Goal: Transaction & Acquisition: Purchase product/service

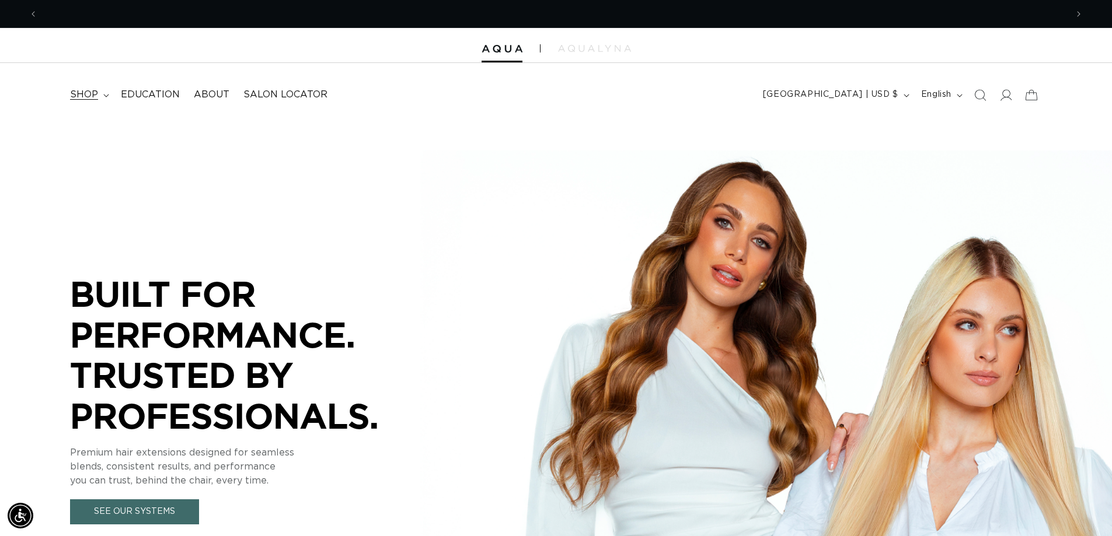
scroll to position [0, 1029]
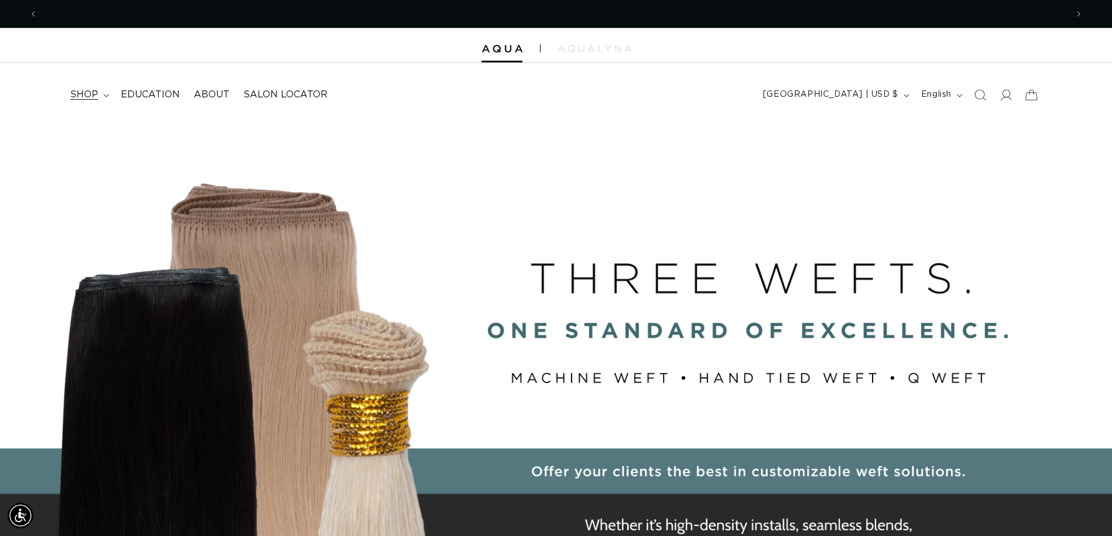
click at [92, 93] on span "shop" at bounding box center [84, 95] width 28 height 12
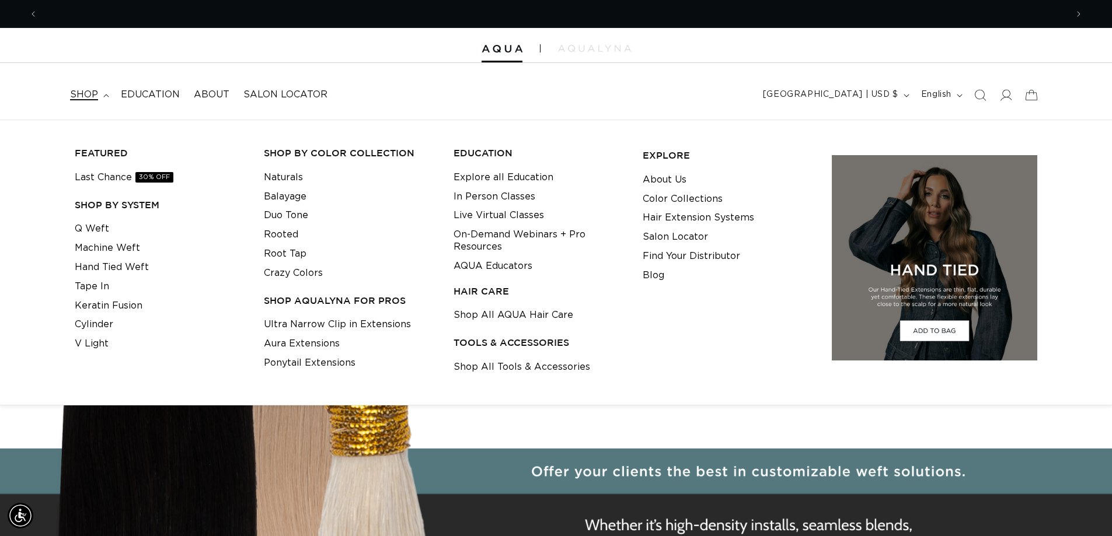
scroll to position [0, 0]
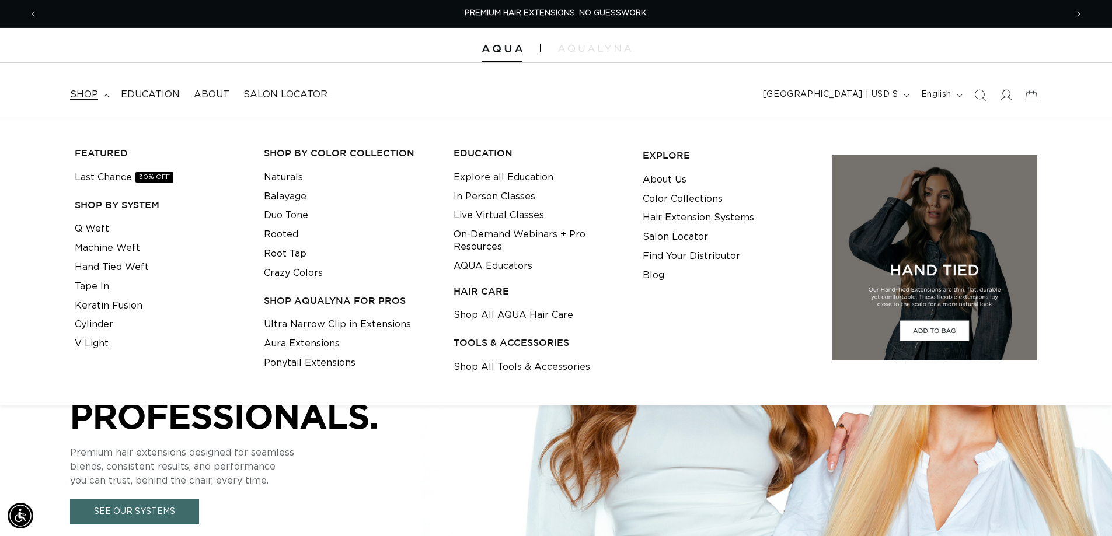
click at [99, 284] on link "Tape In" at bounding box center [92, 286] width 34 height 19
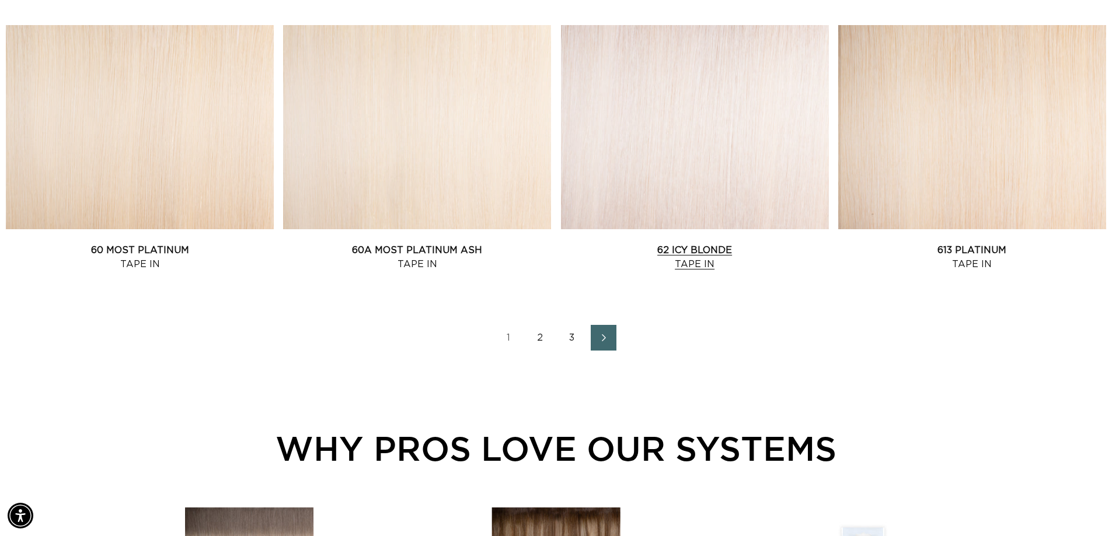
scroll to position [0, 1029]
click at [704, 243] on link "62 Icy Blonde Tape In" at bounding box center [695, 257] width 268 height 28
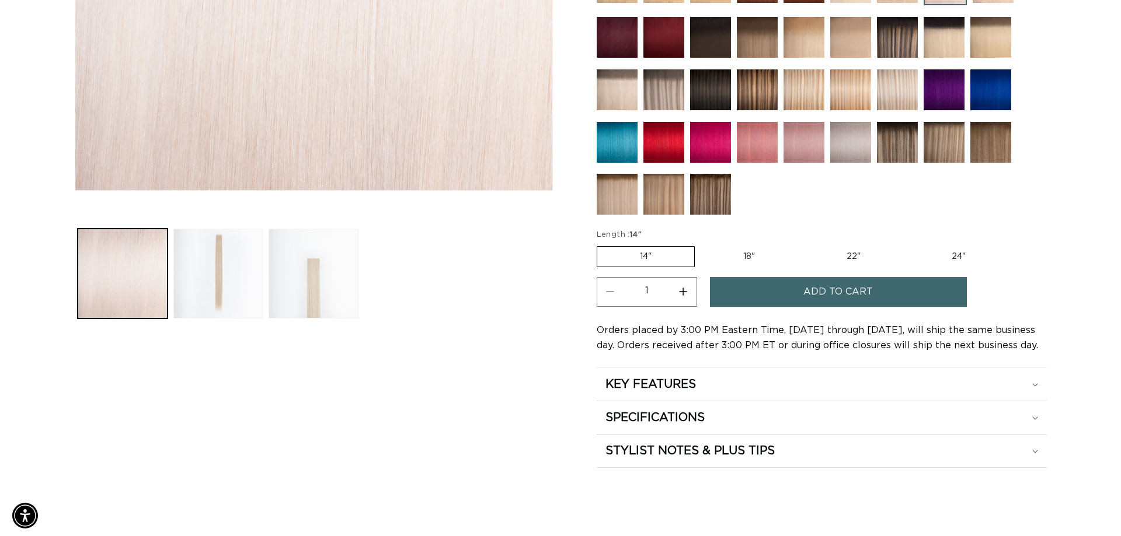
scroll to position [0, 1029]
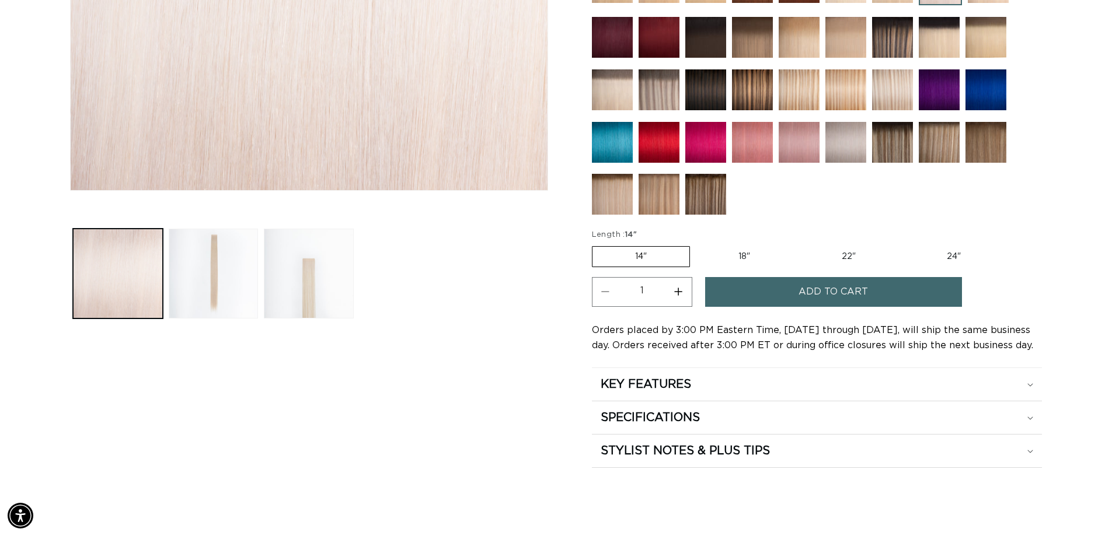
click at [831, 294] on span "Add to cart" at bounding box center [832, 292] width 69 height 30
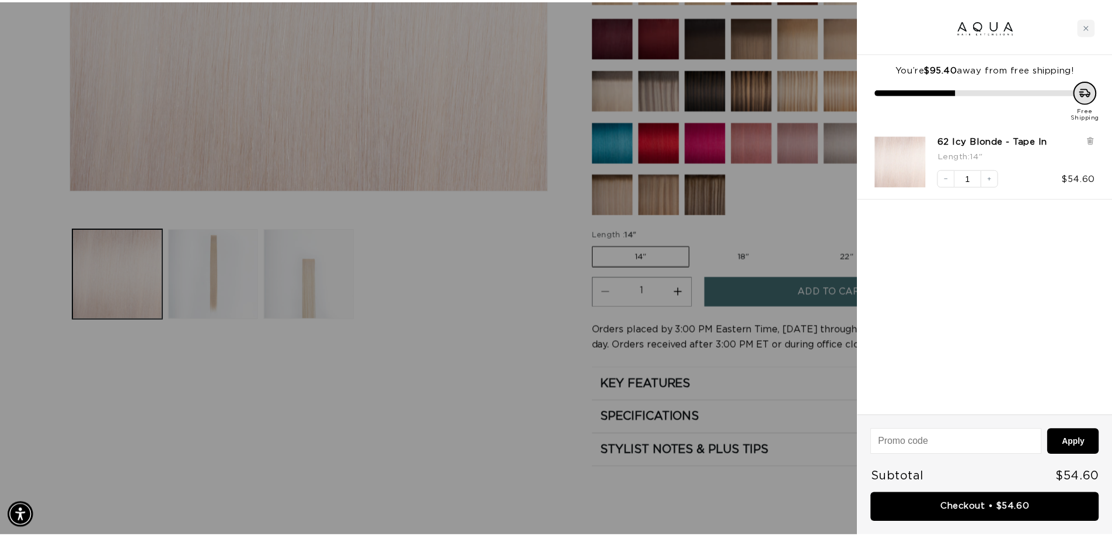
scroll to position [0, 0]
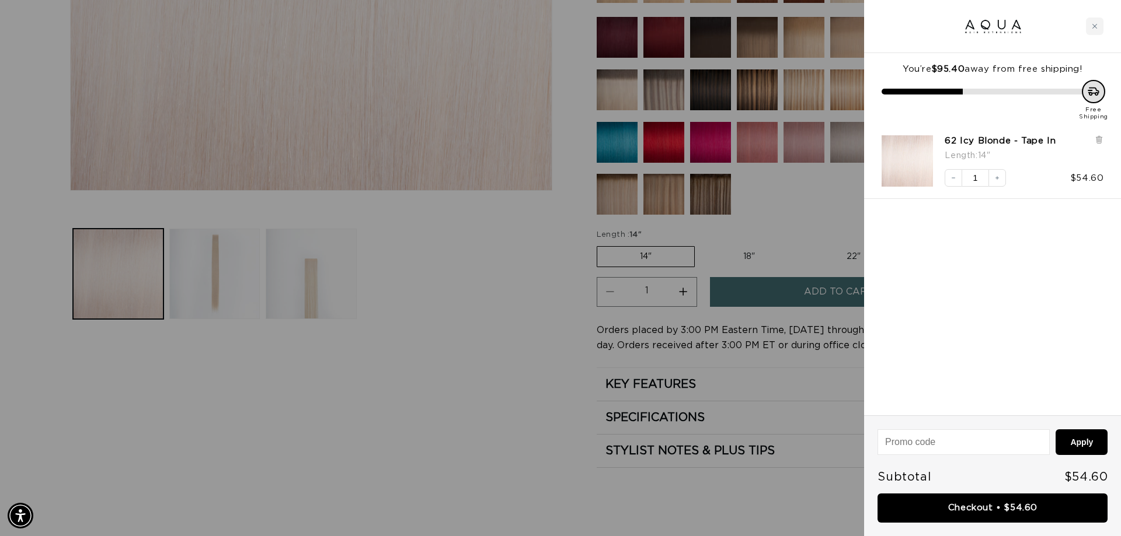
click at [424, 318] on div at bounding box center [560, 268] width 1121 height 536
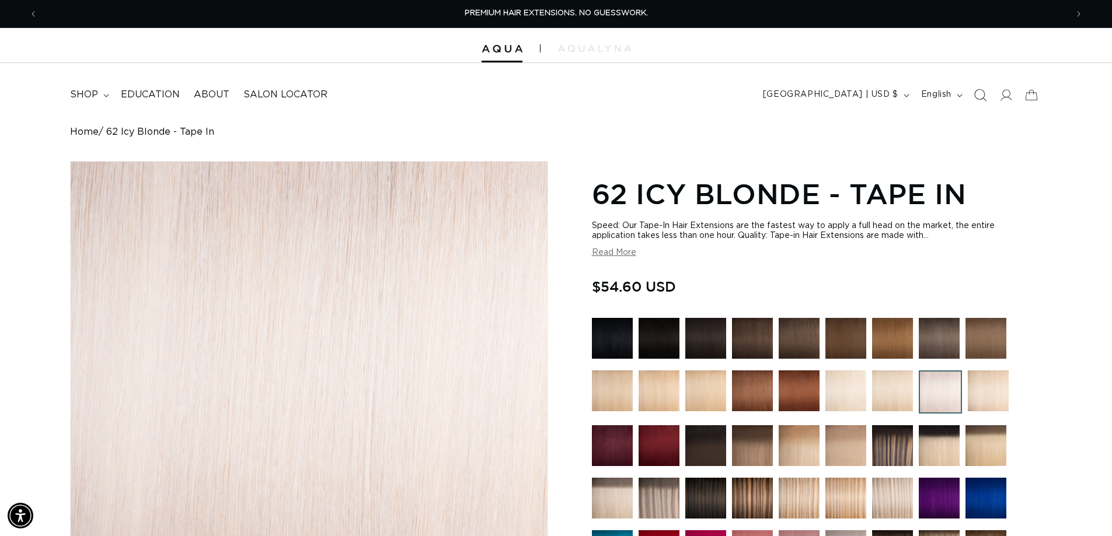
click at [987, 93] on span "Search" at bounding box center [980, 95] width 26 height 26
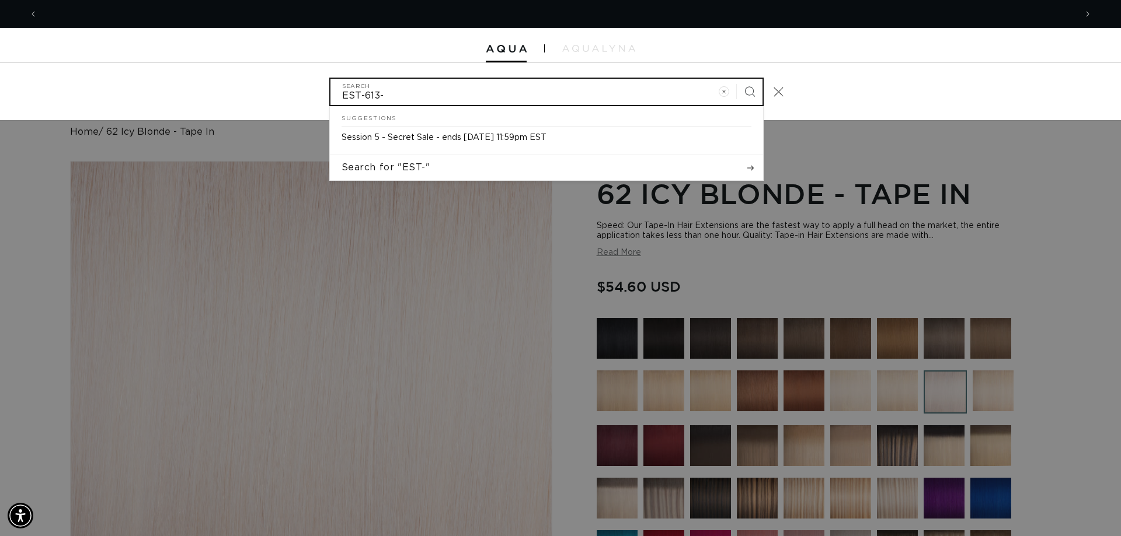
scroll to position [0, 2075]
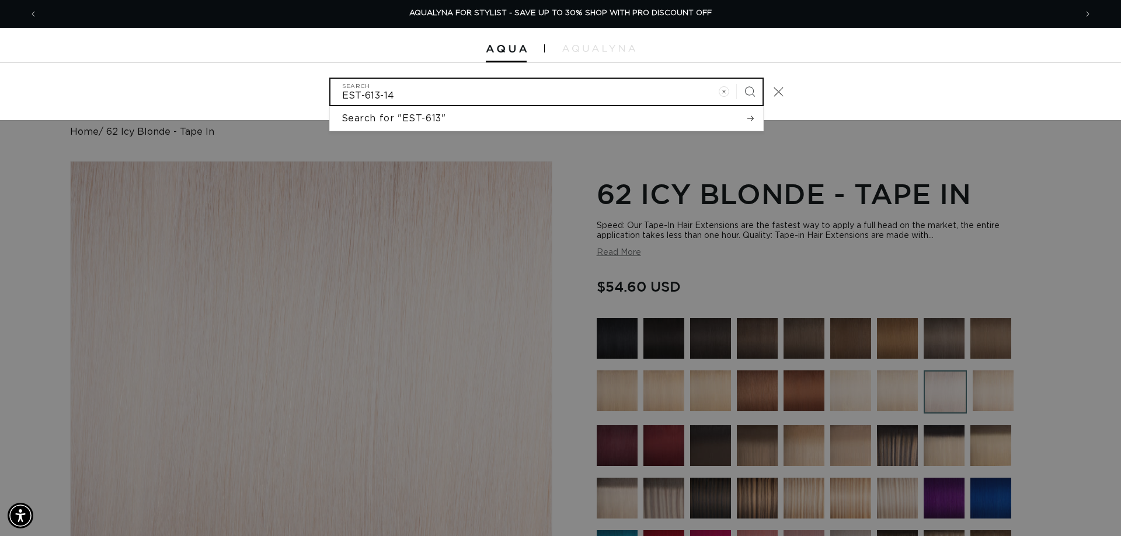
type input "EST-613-14"
click at [737, 79] on button "Search" at bounding box center [750, 92] width 26 height 26
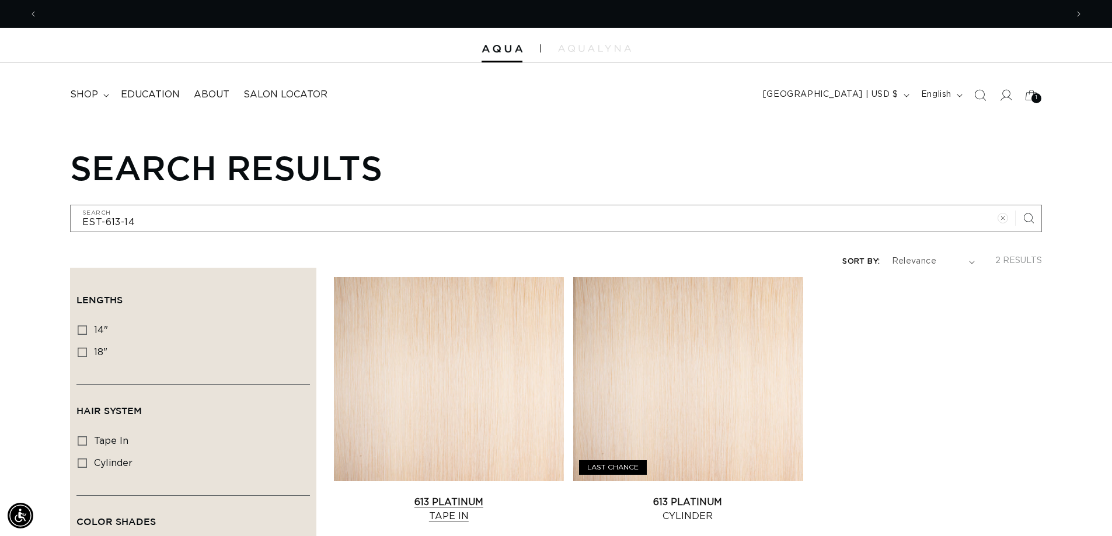
scroll to position [0, 1029]
click at [453, 496] on link "613 Platinum Tape In" at bounding box center [449, 510] width 230 height 28
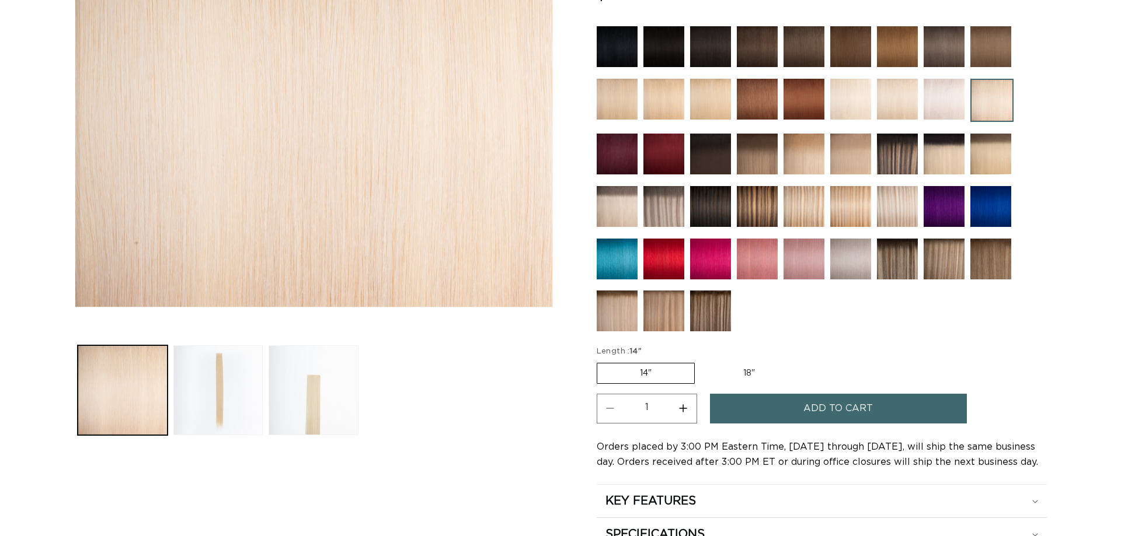
scroll to position [350, 0]
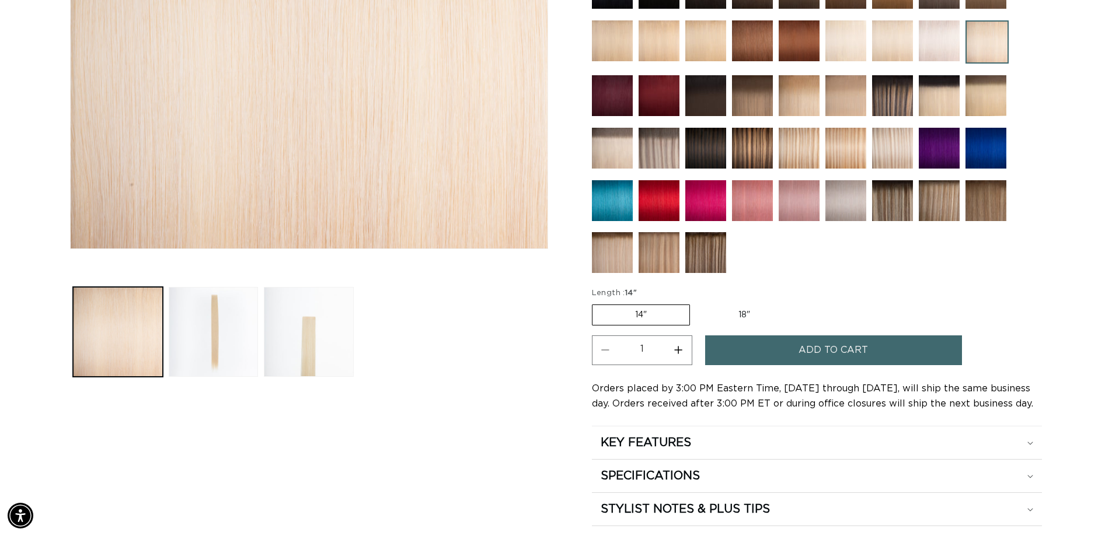
click at [817, 359] on span "Add to cart" at bounding box center [832, 351] width 69 height 30
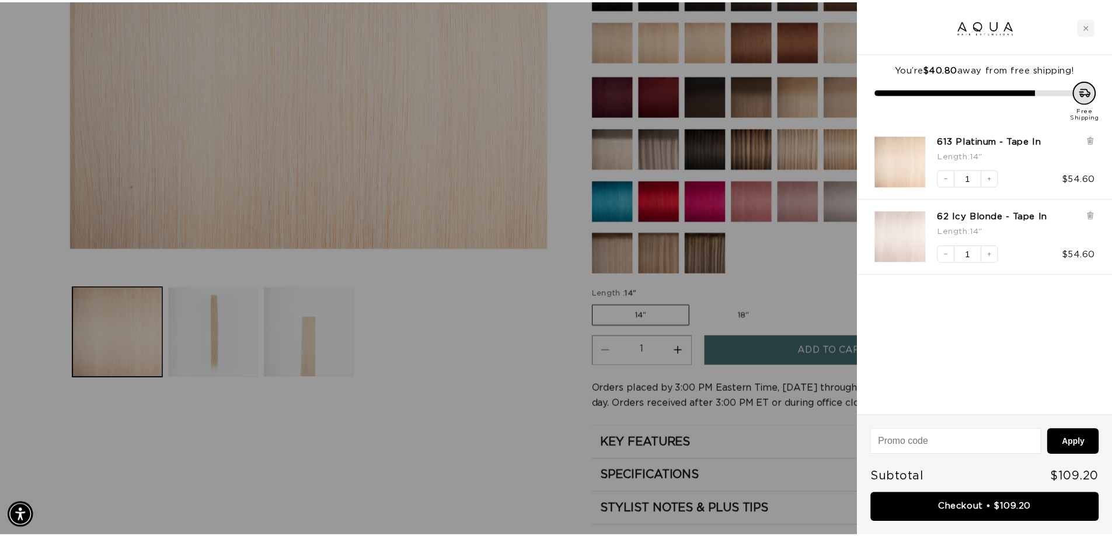
scroll to position [0, 2075]
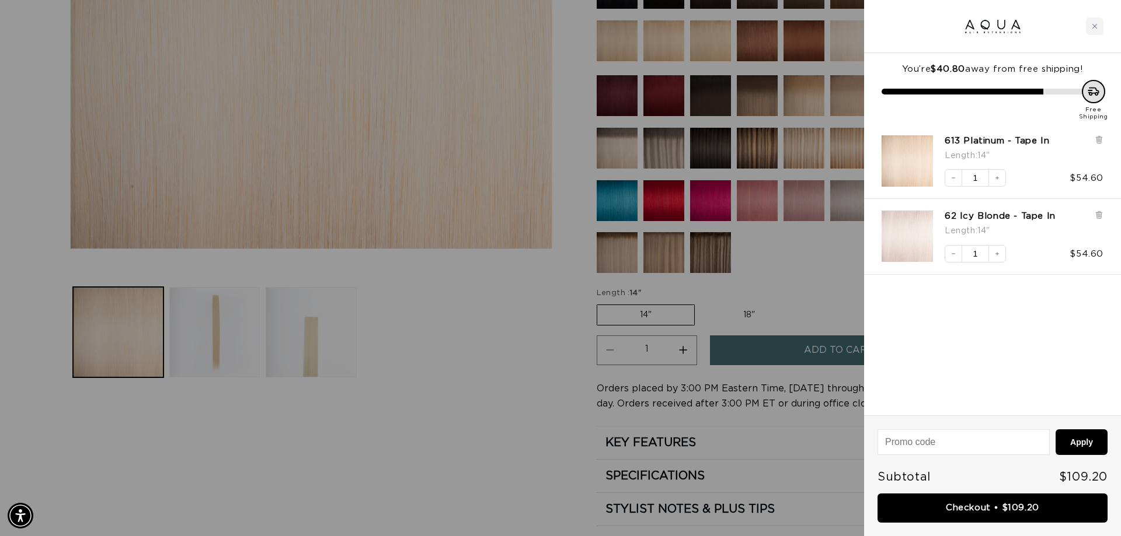
click at [488, 358] on div at bounding box center [560, 268] width 1121 height 536
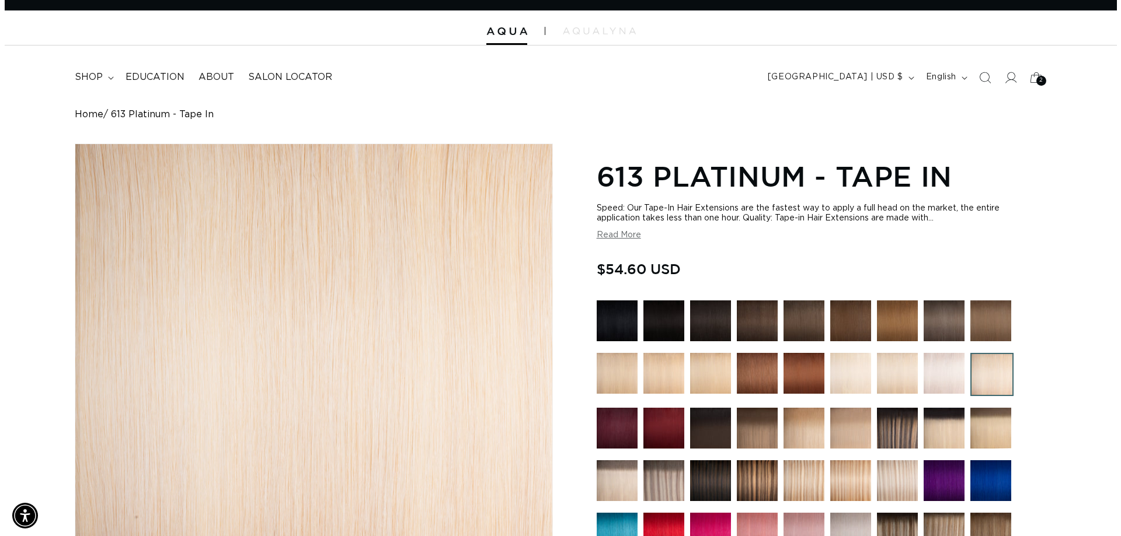
scroll to position [0, 0]
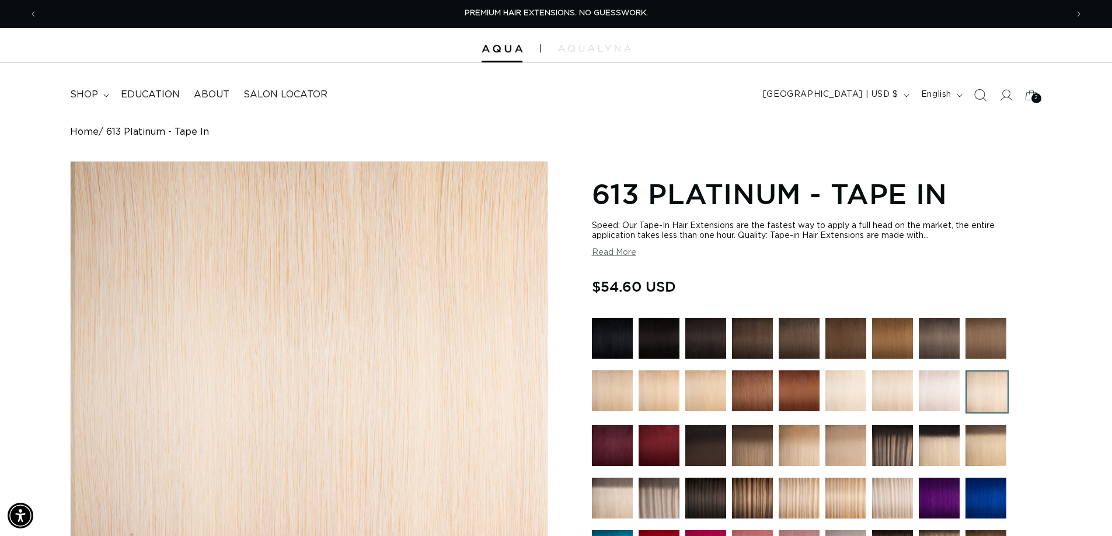
click at [981, 92] on icon "Search" at bounding box center [980, 95] width 12 height 12
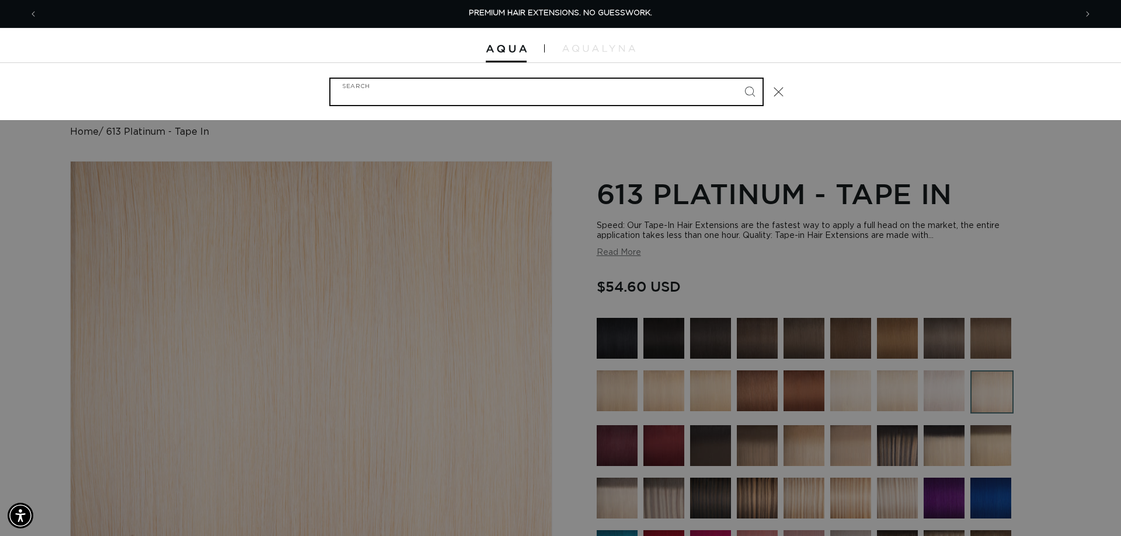
click at [422, 84] on input "Search" at bounding box center [546, 92] width 432 height 26
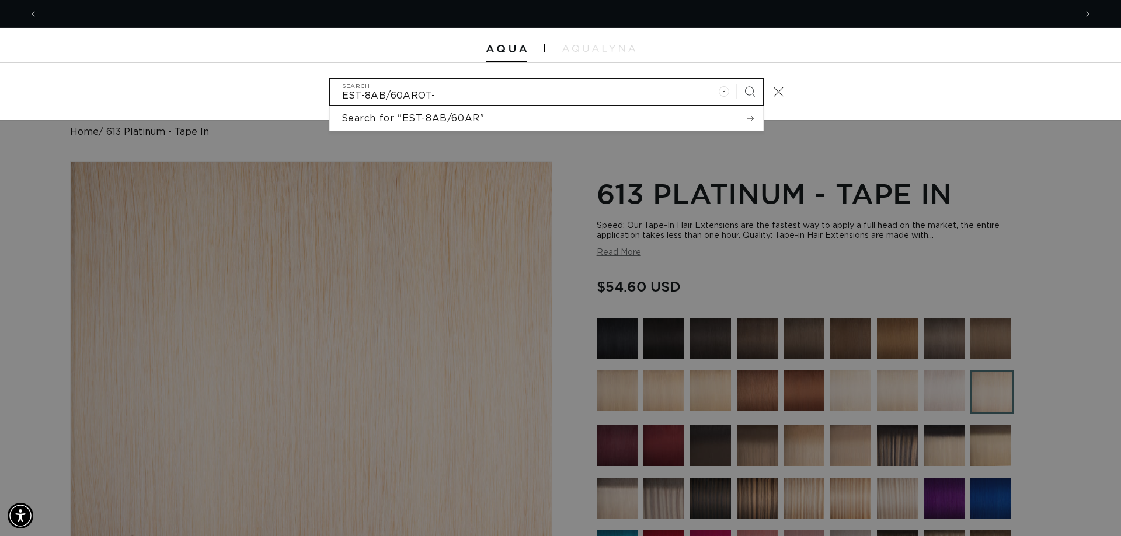
scroll to position [0, 1038]
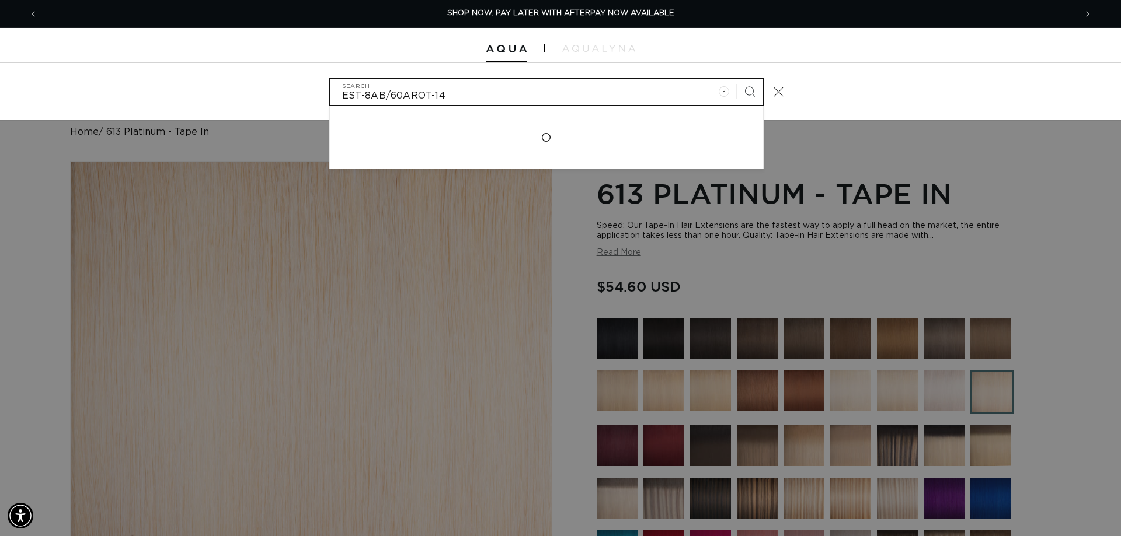
type input "EST-8AB/60AROT-14"
click at [737, 79] on button "Search" at bounding box center [750, 92] width 26 height 26
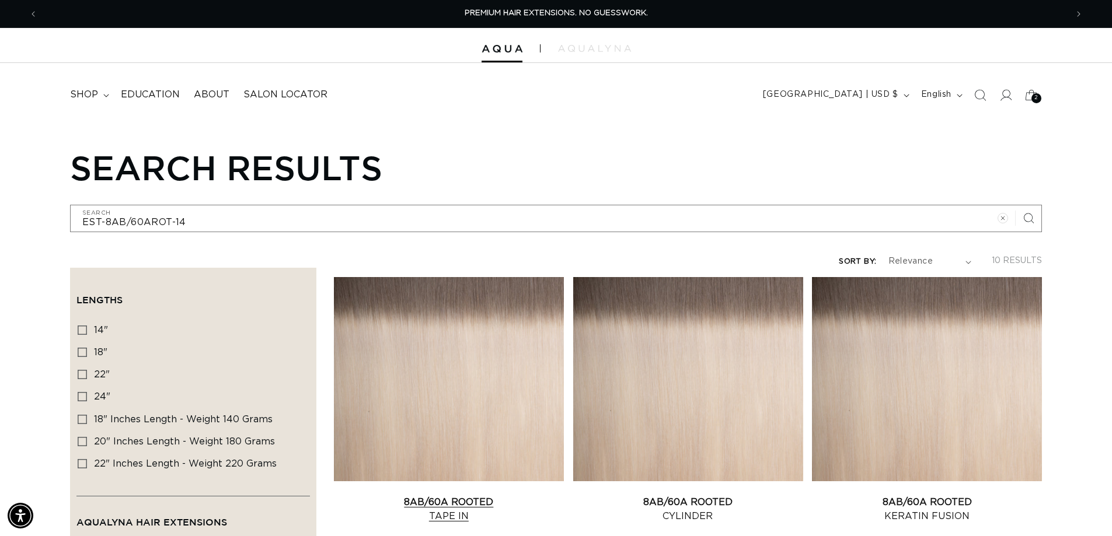
click at [439, 496] on link "8AB/60A Rooted Tape In" at bounding box center [449, 510] width 230 height 28
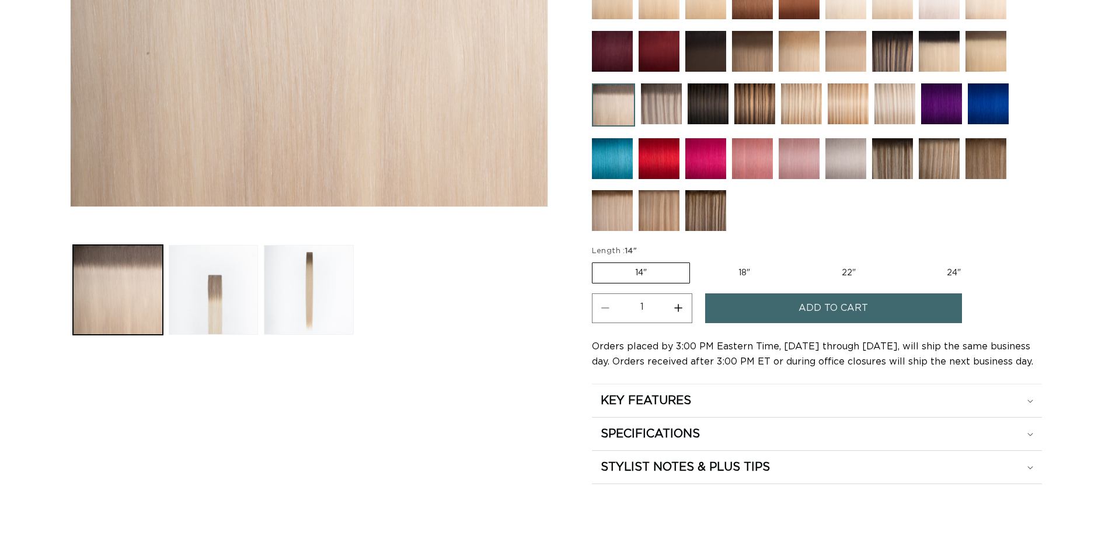
scroll to position [409, 0]
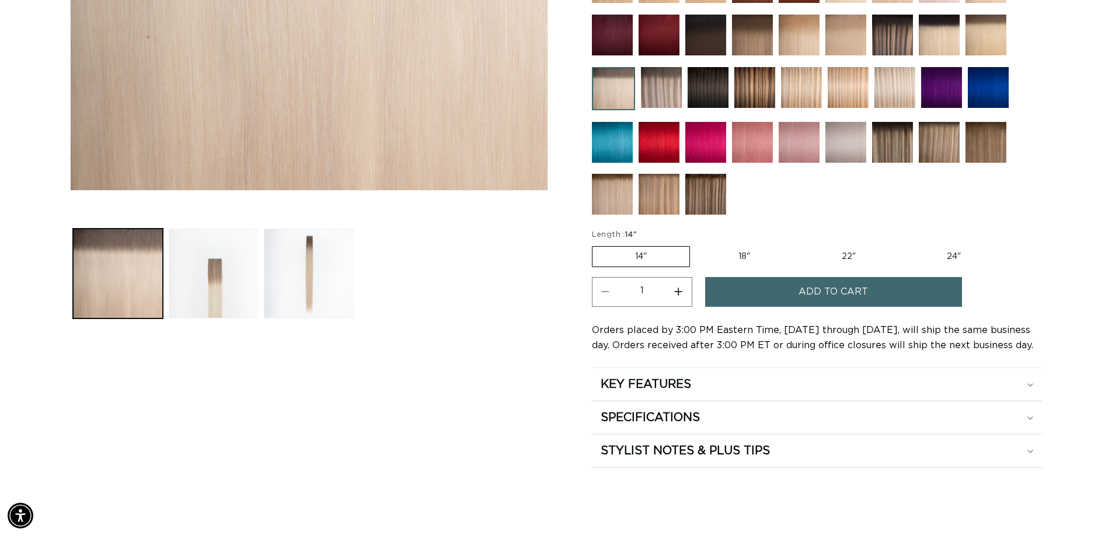
click at [842, 293] on span "Add to cart" at bounding box center [832, 292] width 69 height 30
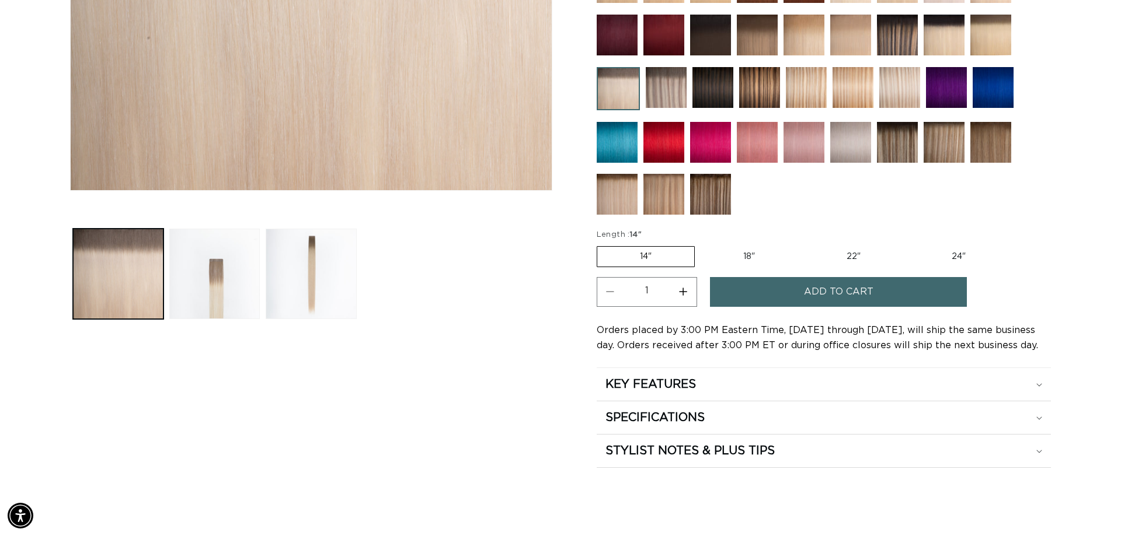
scroll to position [0, 1038]
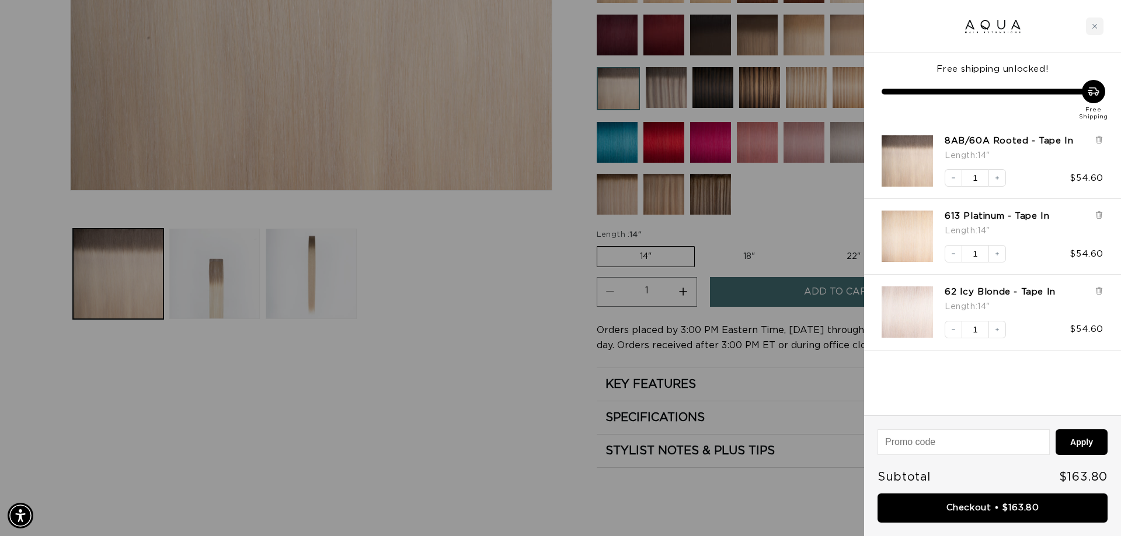
click at [462, 384] on div at bounding box center [560, 268] width 1121 height 536
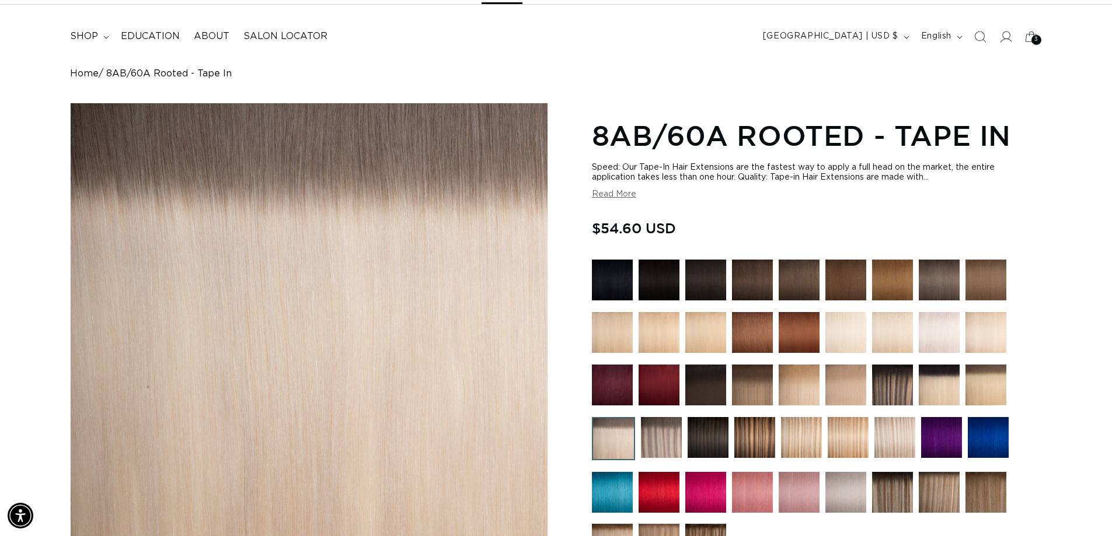
scroll to position [0, 0]
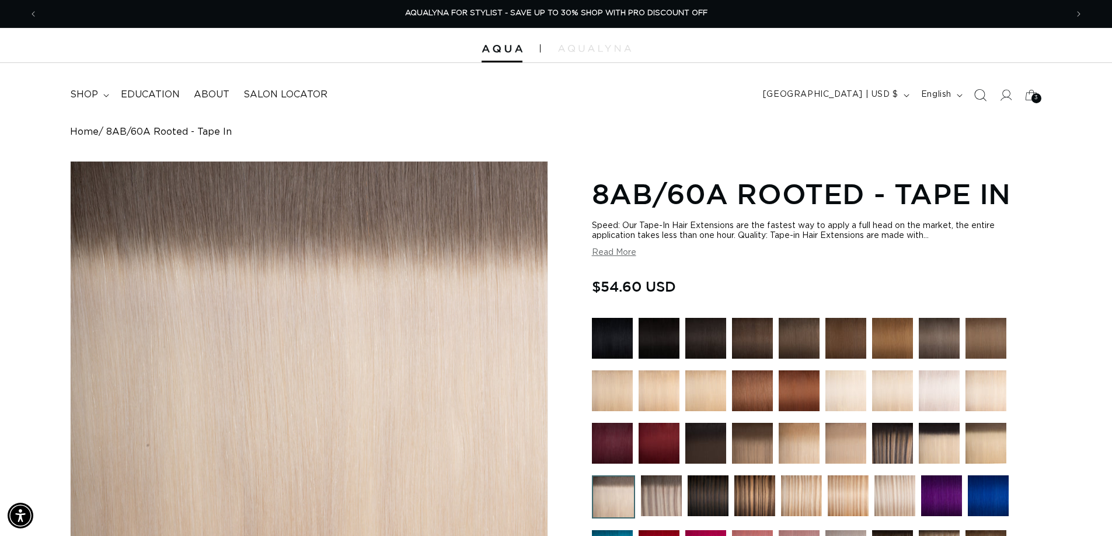
click at [981, 93] on icon "Search" at bounding box center [980, 95] width 12 height 12
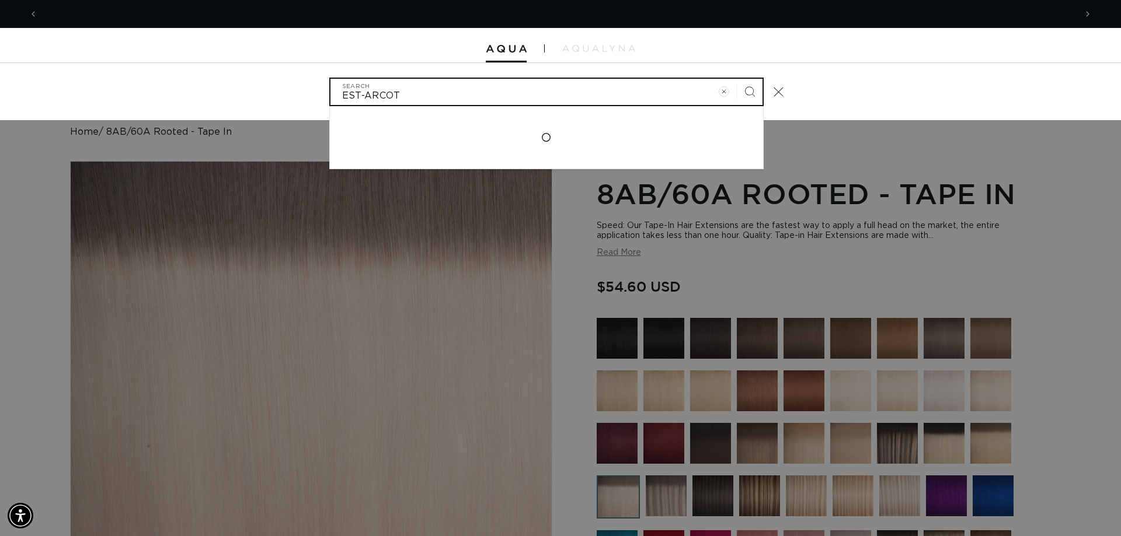
scroll to position [0, 1038]
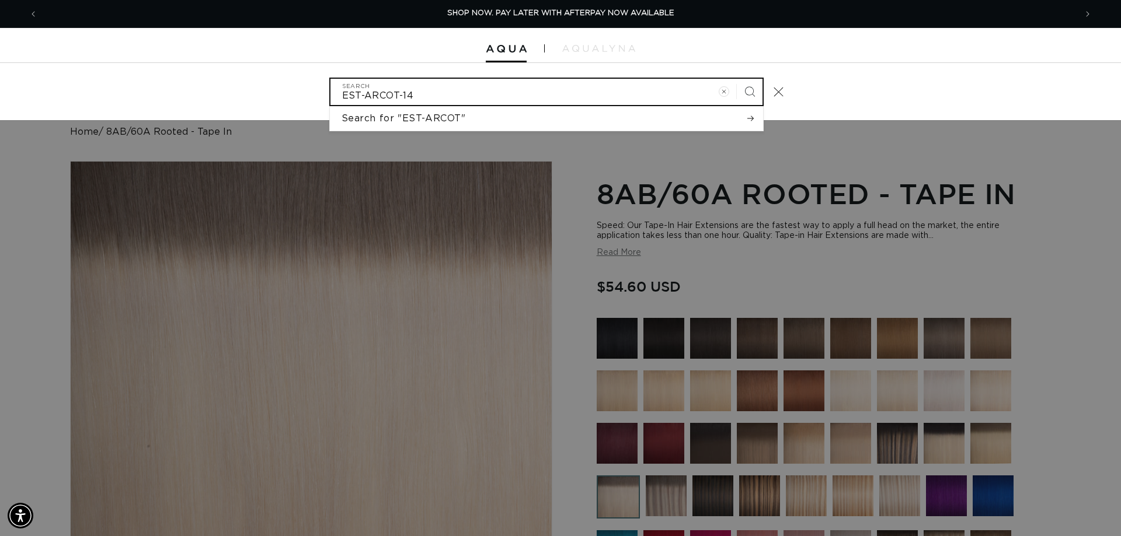
type input "EST-ARCOT-14"
click at [737, 79] on button "Search" at bounding box center [750, 92] width 26 height 26
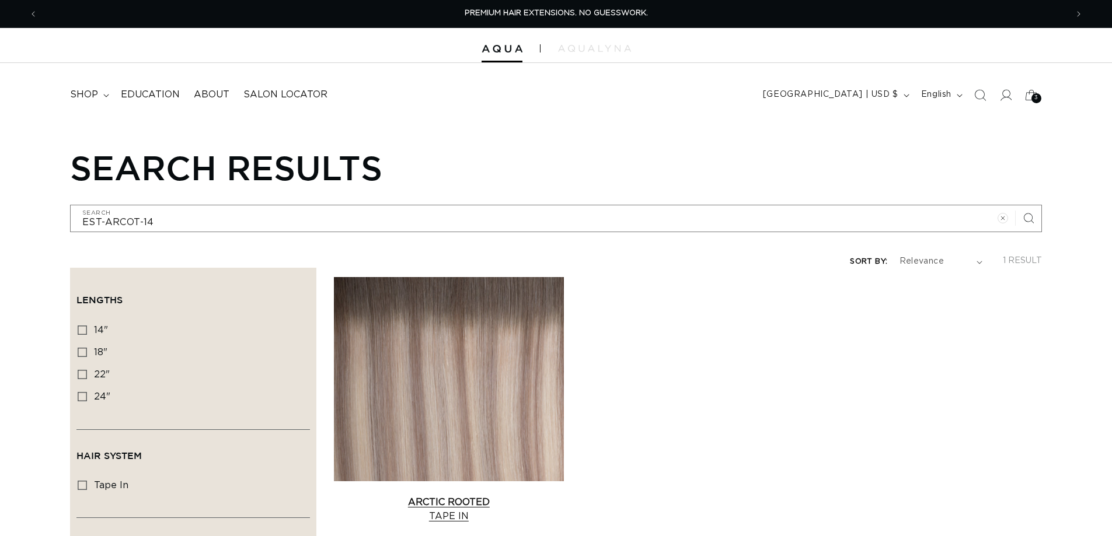
click at [466, 496] on link "Arctic Rooted Tape In" at bounding box center [449, 510] width 230 height 28
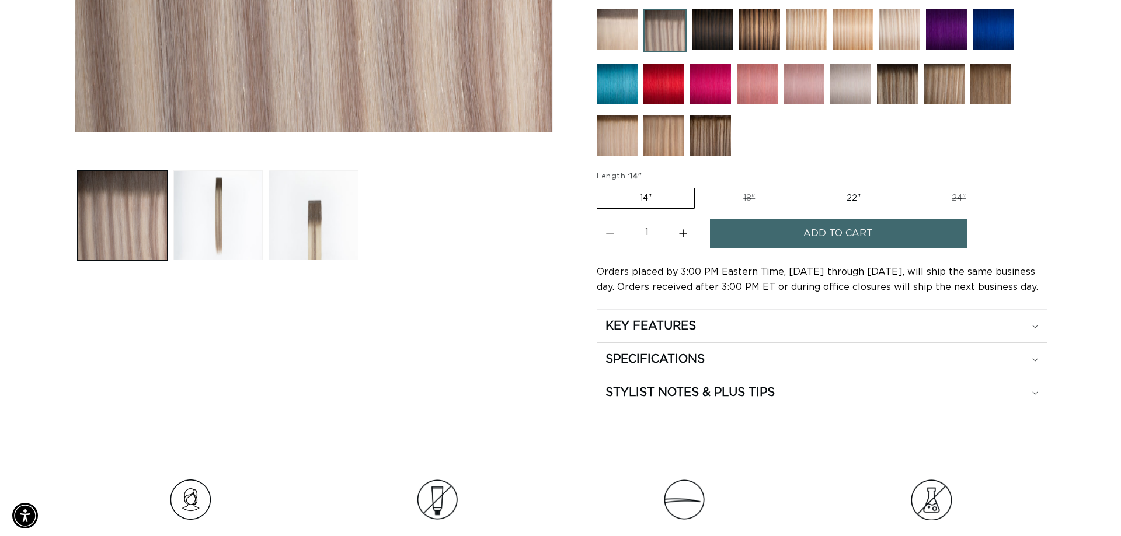
scroll to position [0, 1029]
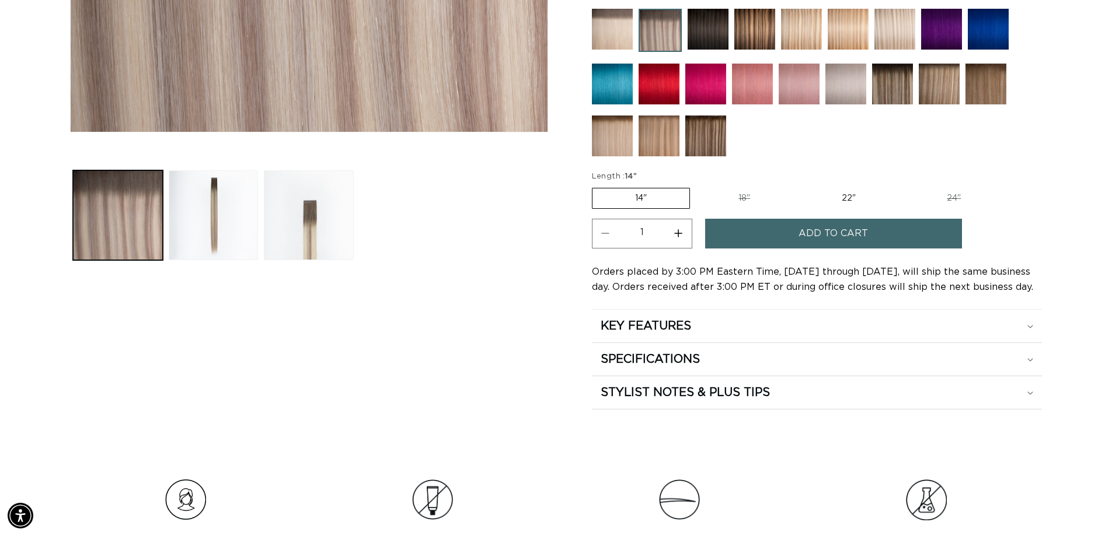
click at [781, 233] on button "Add to cart" at bounding box center [833, 234] width 257 height 30
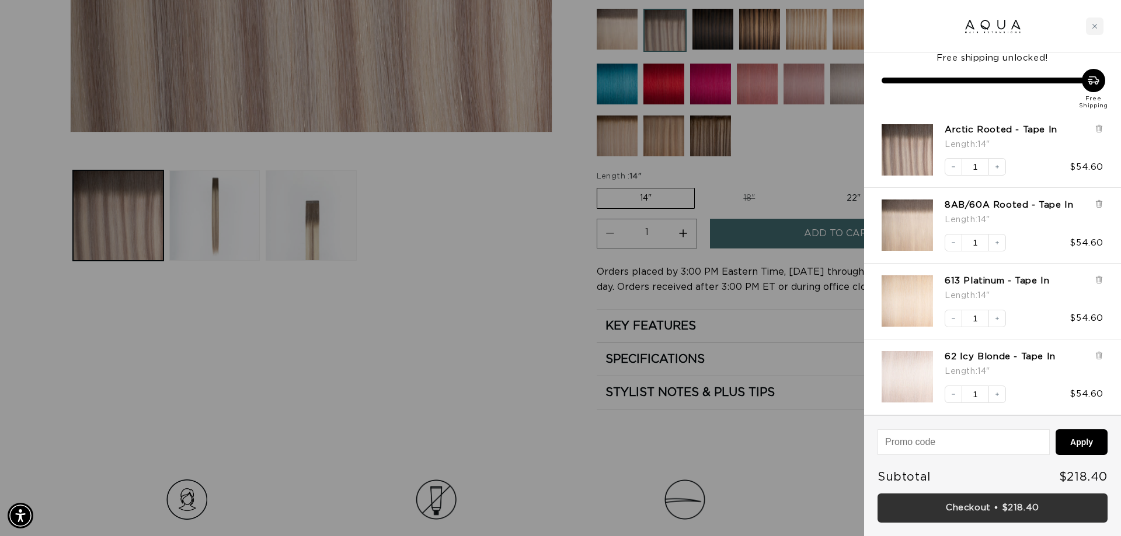
scroll to position [0, 1038]
click at [944, 511] on link "Checkout • $218.40" at bounding box center [992, 509] width 230 height 30
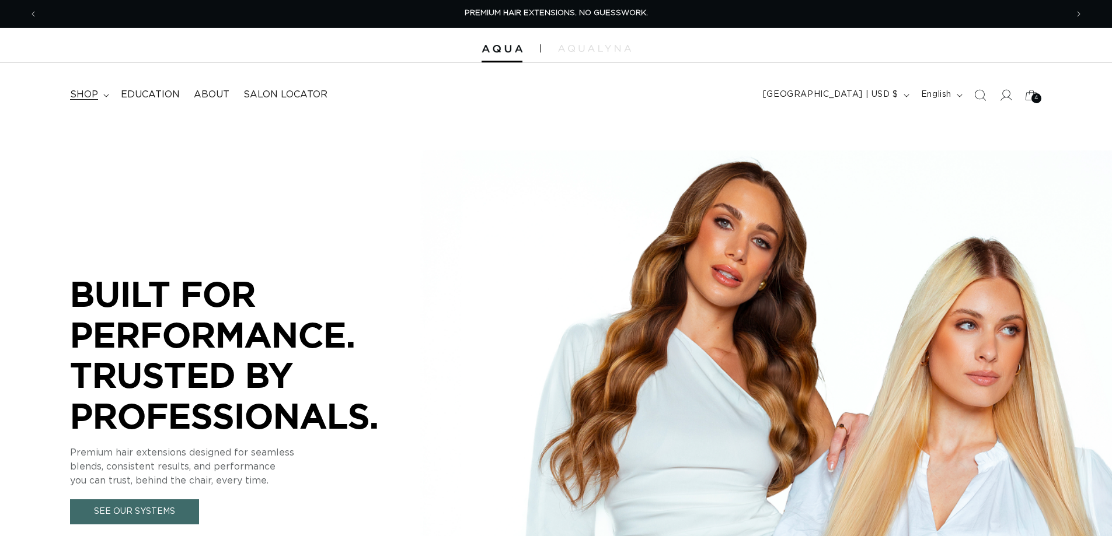
click at [89, 96] on span "shop" at bounding box center [84, 95] width 28 height 12
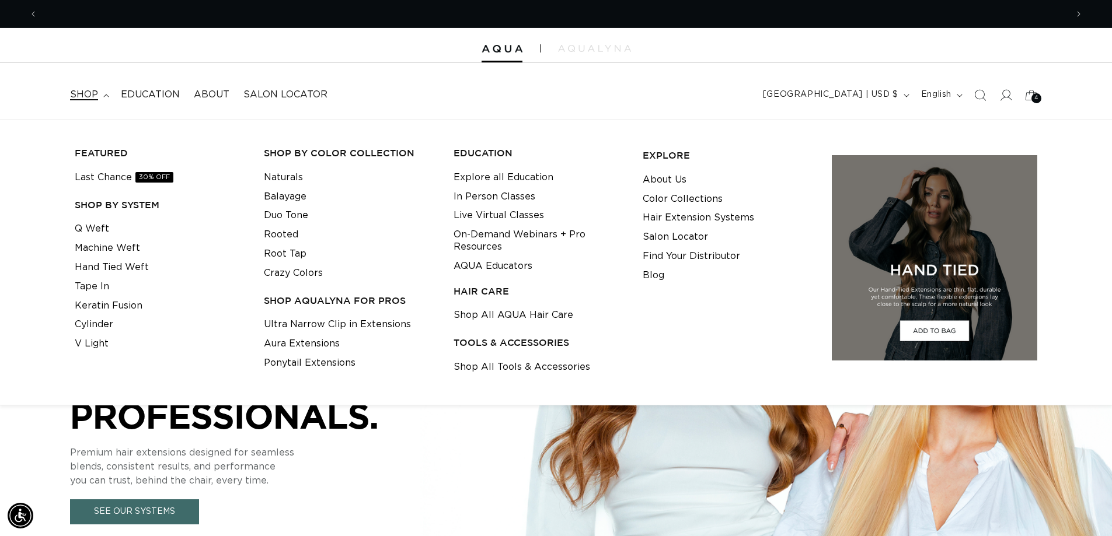
scroll to position [0, 1029]
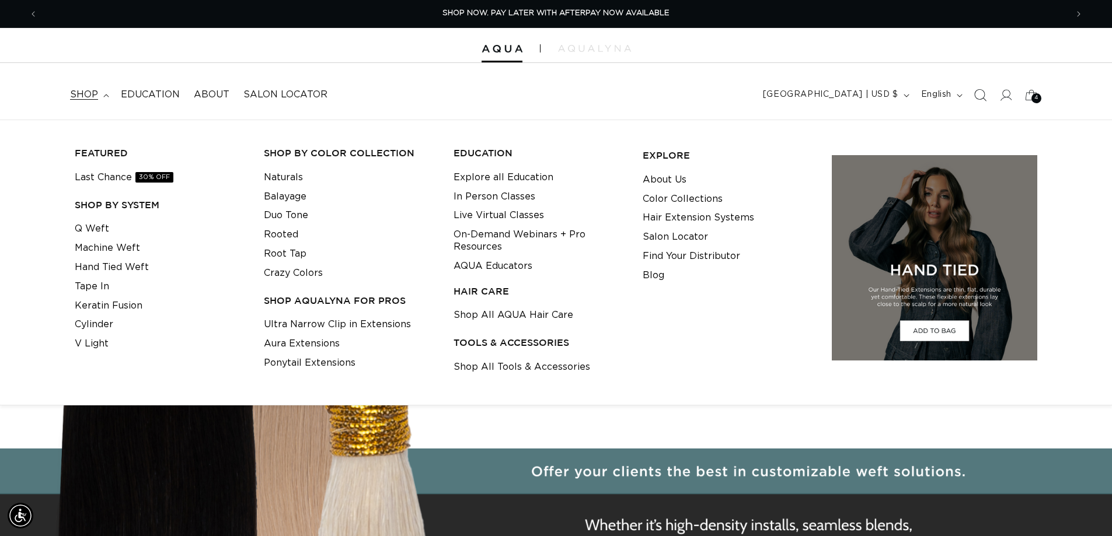
click at [981, 96] on icon "Search" at bounding box center [980, 95] width 12 height 12
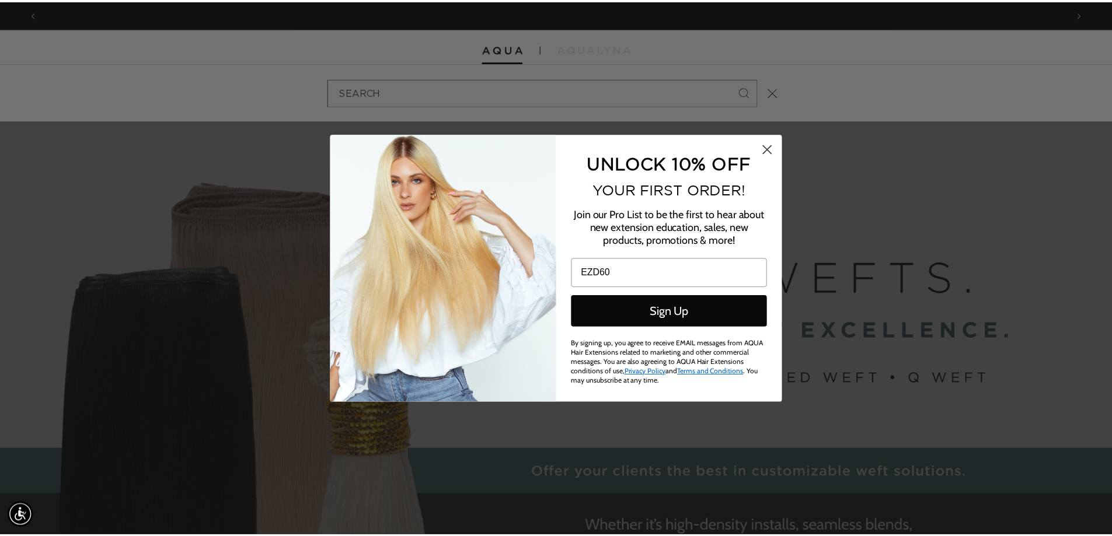
scroll to position [0, 2075]
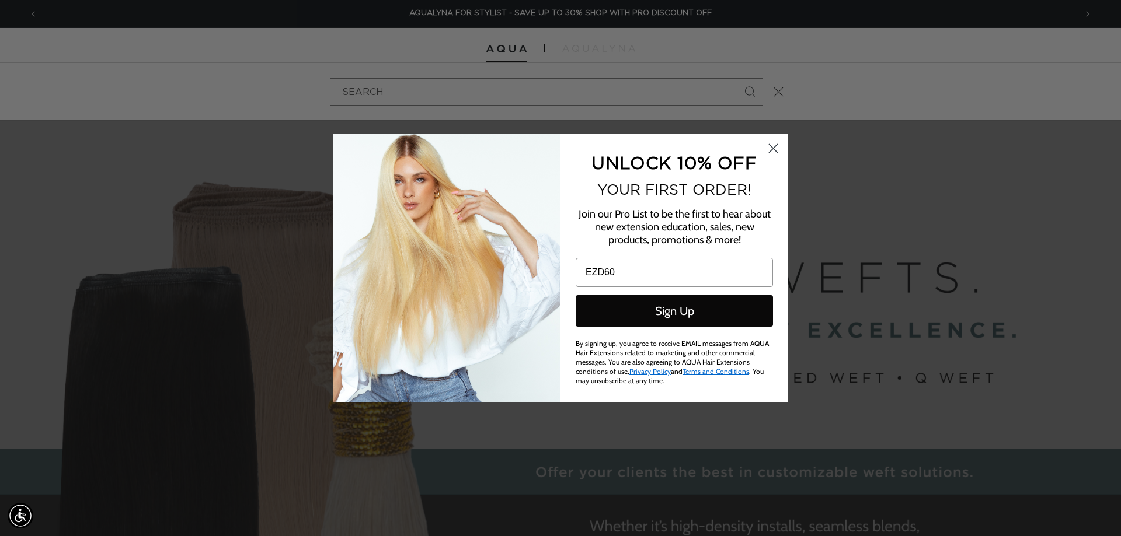
type input "EZD60"
click at [767, 144] on circle "Close dialog" at bounding box center [772, 148] width 19 height 19
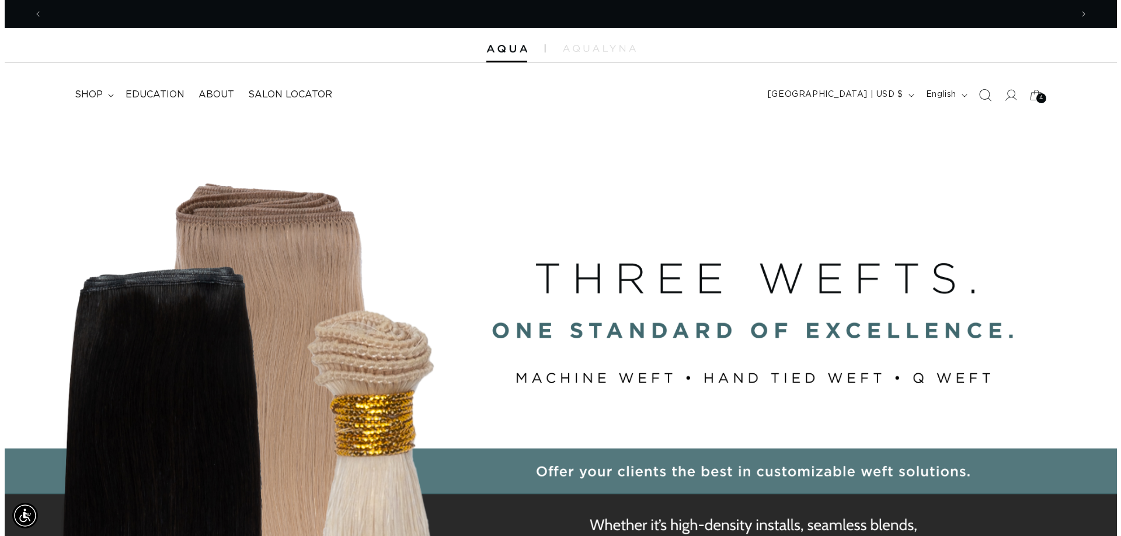
scroll to position [0, 0]
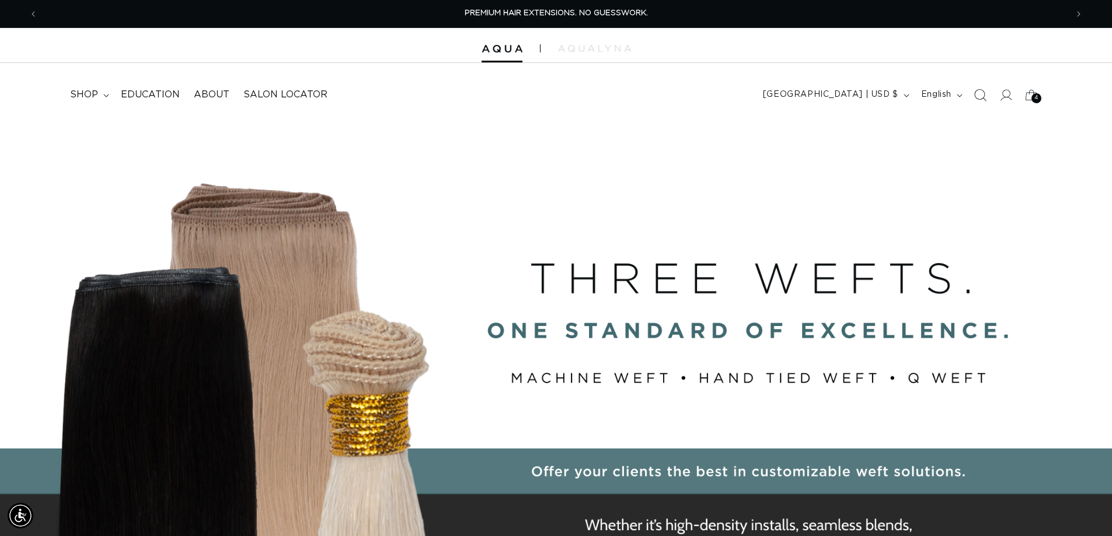
click at [979, 95] on icon "Search" at bounding box center [980, 95] width 12 height 12
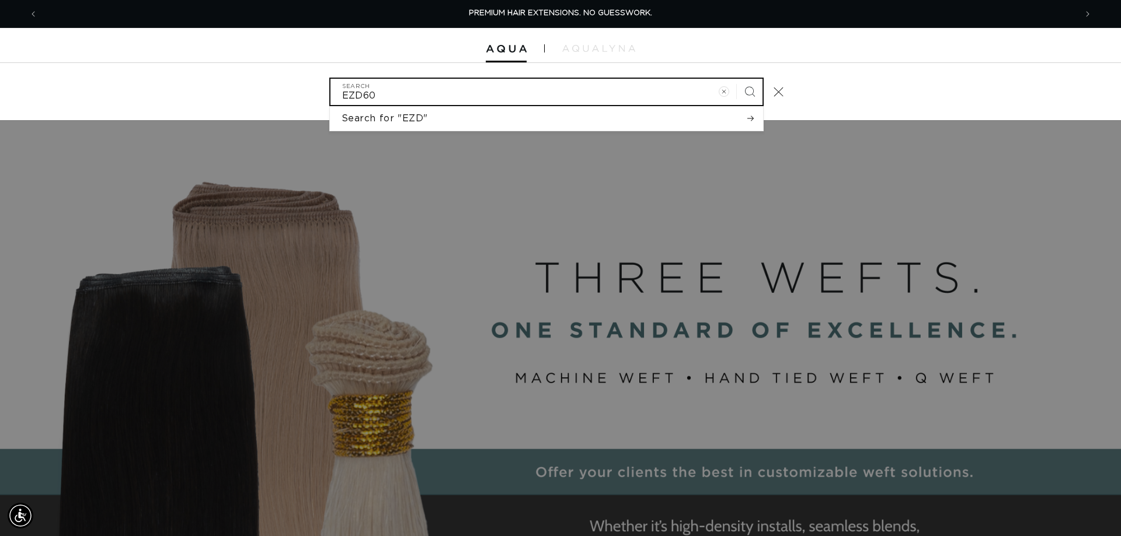
type input "EZD60"
click at [737, 79] on button "Search" at bounding box center [750, 92] width 26 height 26
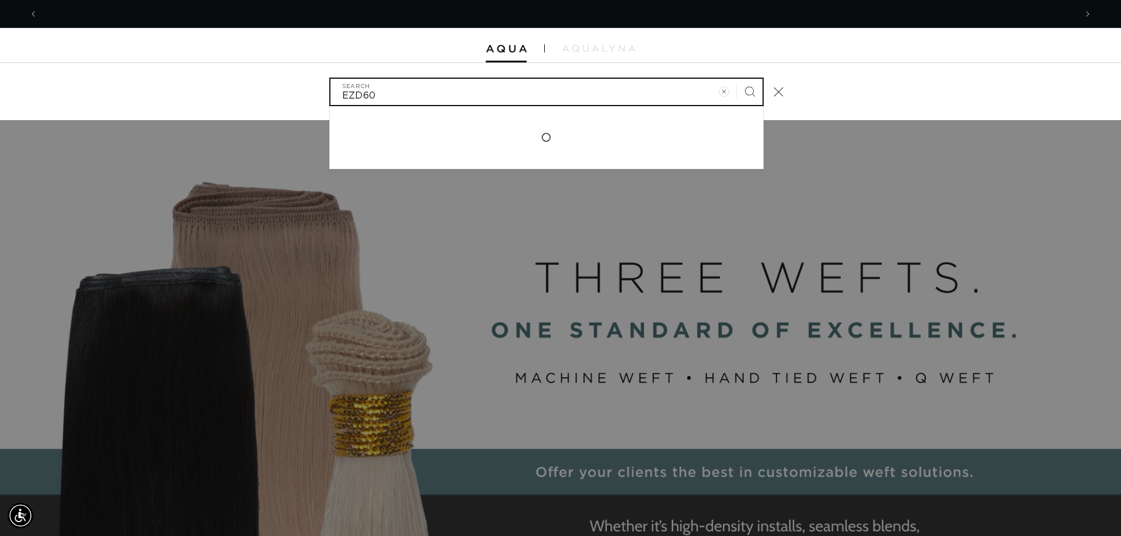
scroll to position [0, 1038]
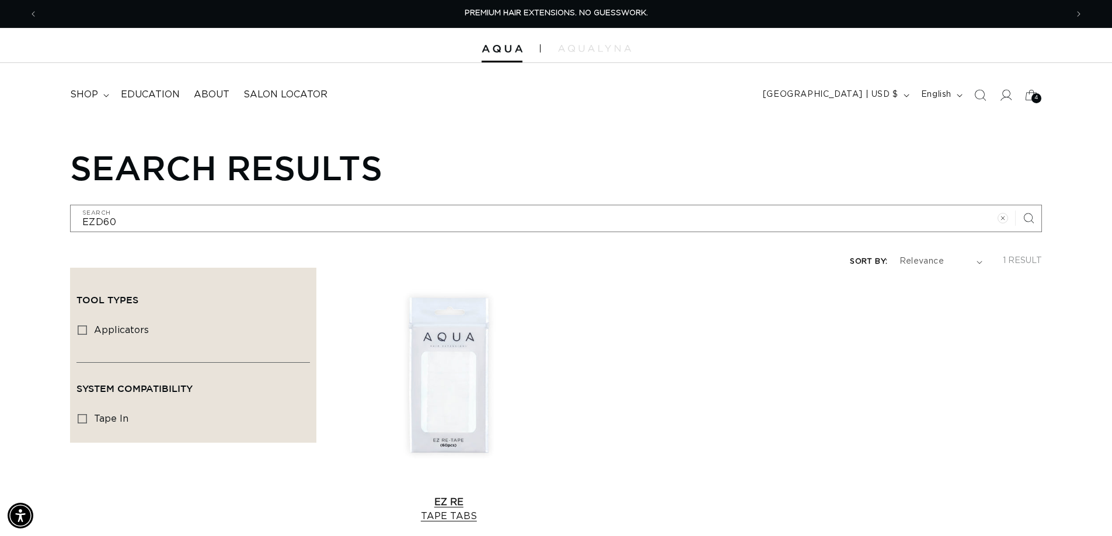
click at [465, 496] on link "EZ Re Tape Tabs" at bounding box center [449, 510] width 230 height 28
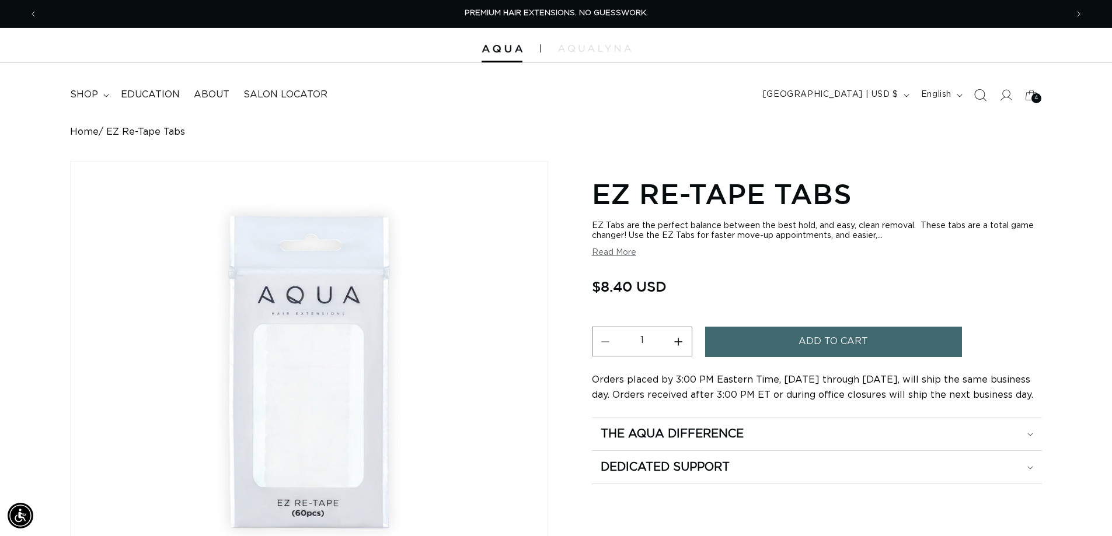
click at [980, 99] on icon "Search" at bounding box center [981, 95] width 12 height 12
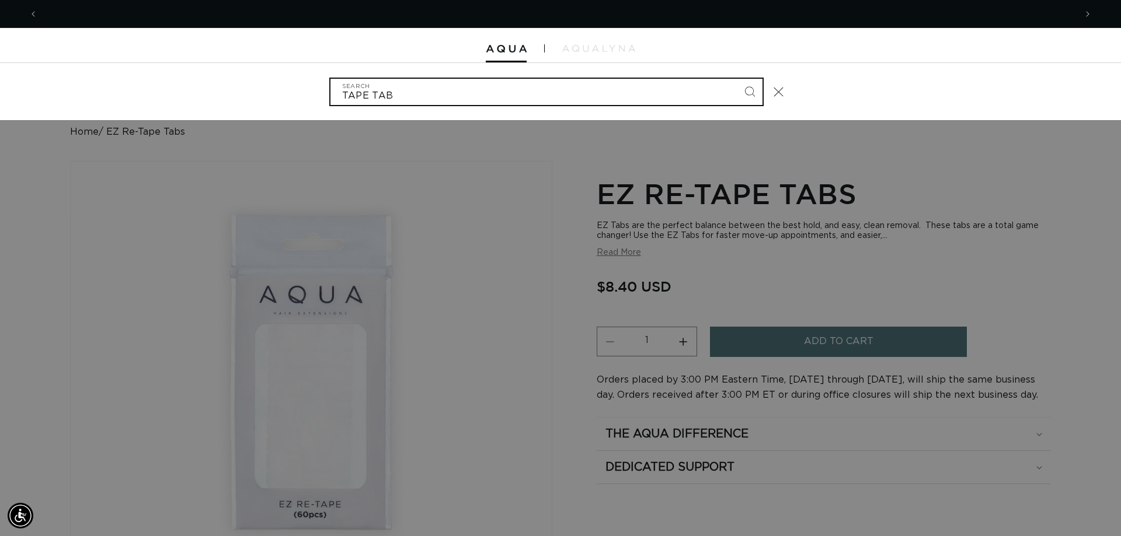
scroll to position [0, 2075]
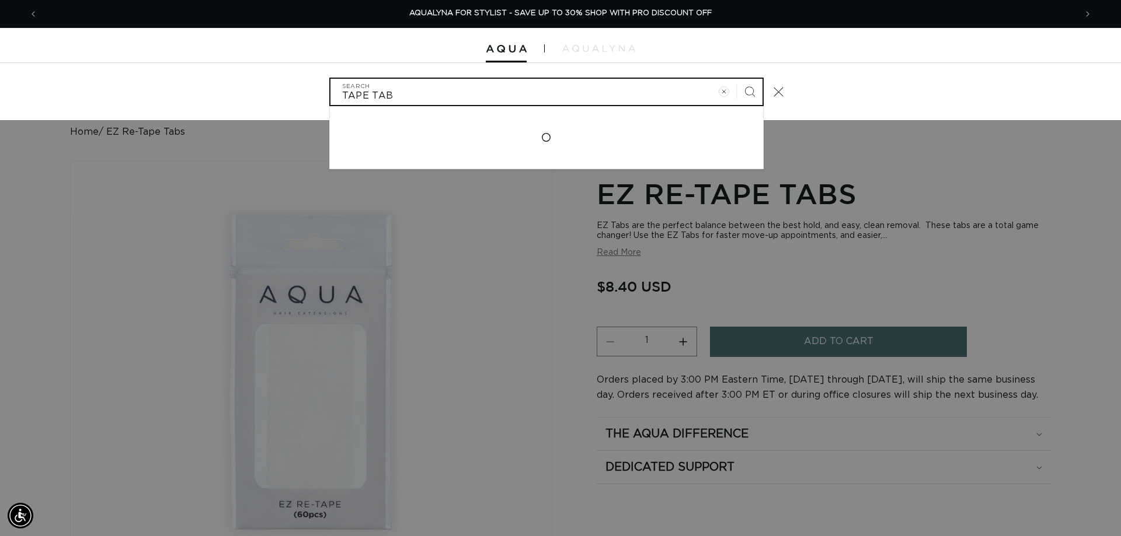
type input "TAPE TABS"
click at [737, 79] on button "Search" at bounding box center [750, 92] width 26 height 26
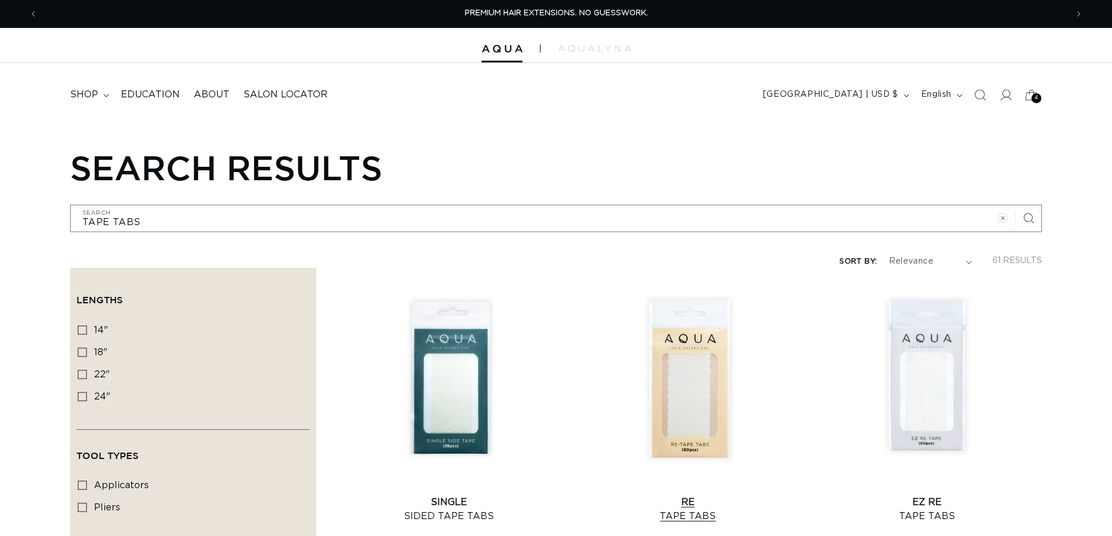
click at [702, 496] on link "Re Tape Tabs" at bounding box center [688, 510] width 230 height 28
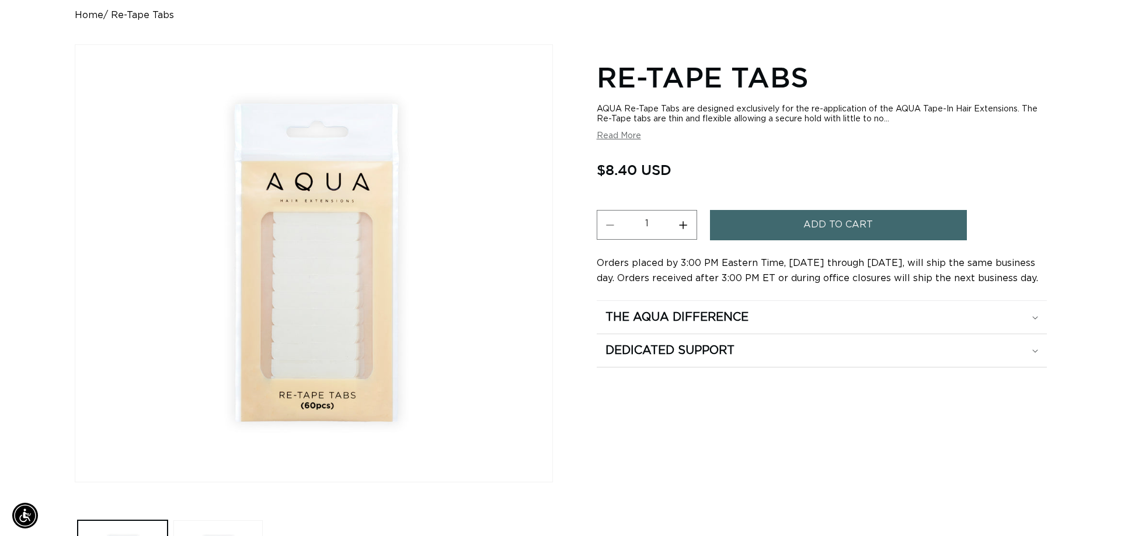
scroll to position [0, 2058]
click at [794, 219] on button "Add to cart" at bounding box center [833, 225] width 257 height 30
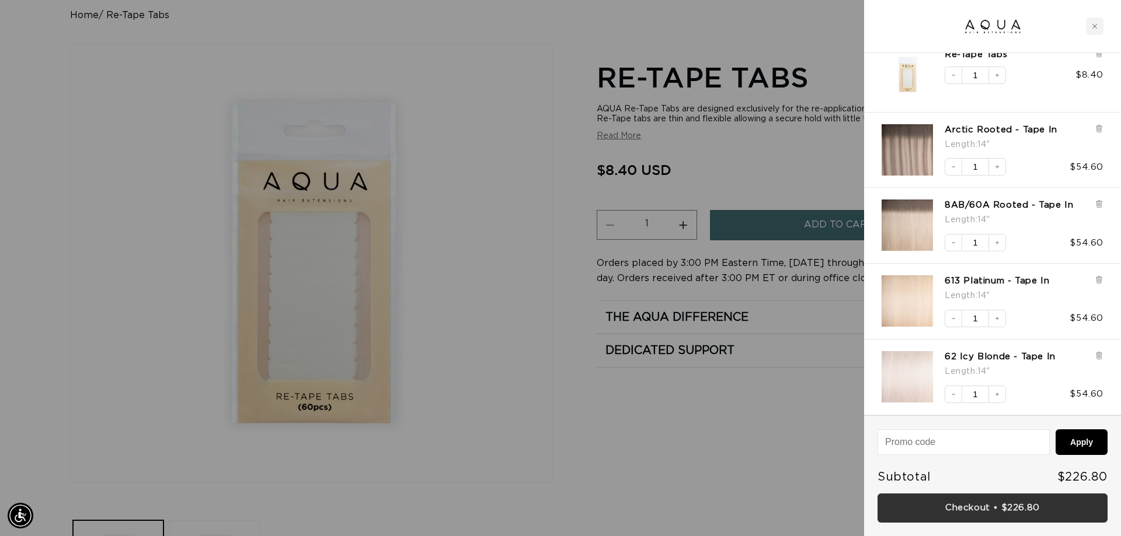
scroll to position [0, 0]
click at [974, 508] on link "Checkout • $226.80" at bounding box center [992, 509] width 230 height 30
